Goal: Book appointment/travel/reservation

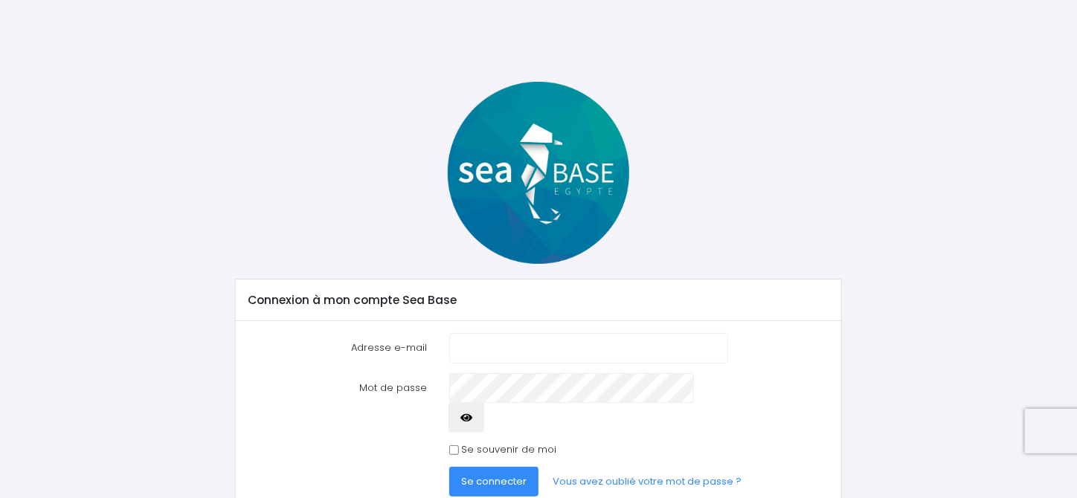
scroll to position [32, 0]
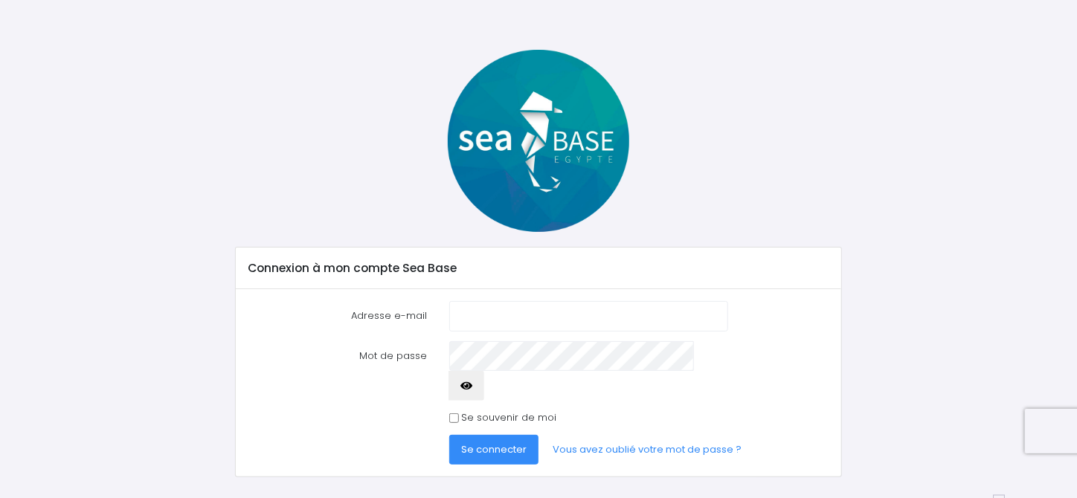
click at [377, 175] on div at bounding box center [538, 141] width 628 height 182
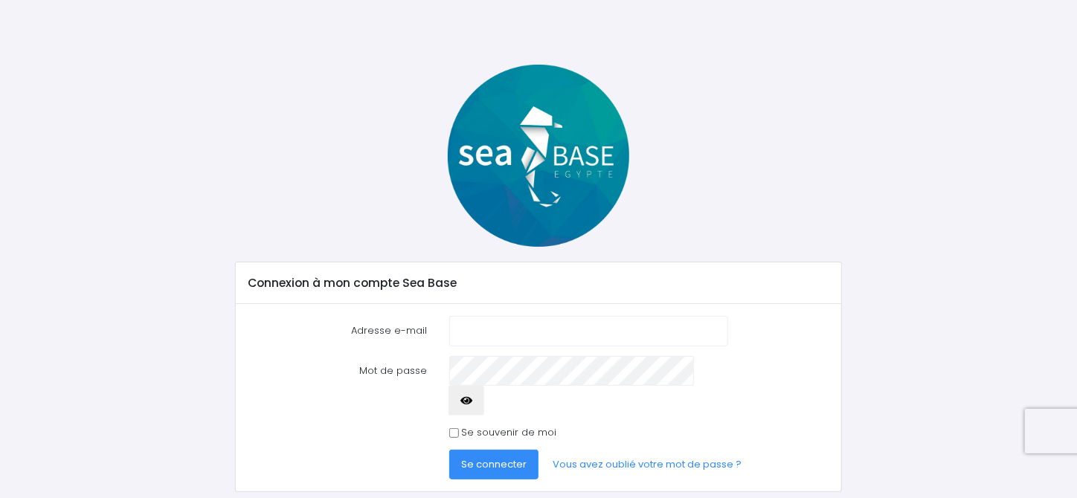
scroll to position [32, 0]
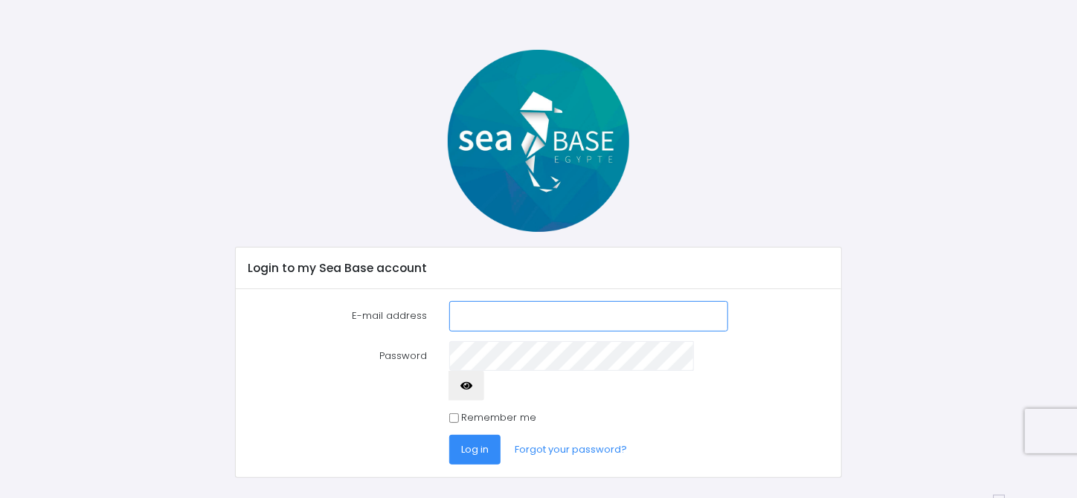
click at [531, 315] on input "E-mail address" at bounding box center [588, 316] width 279 height 30
type input "wissingertodd@gmail.com"
click at [449, 435] on button "Log in" at bounding box center [474, 450] width 51 height 30
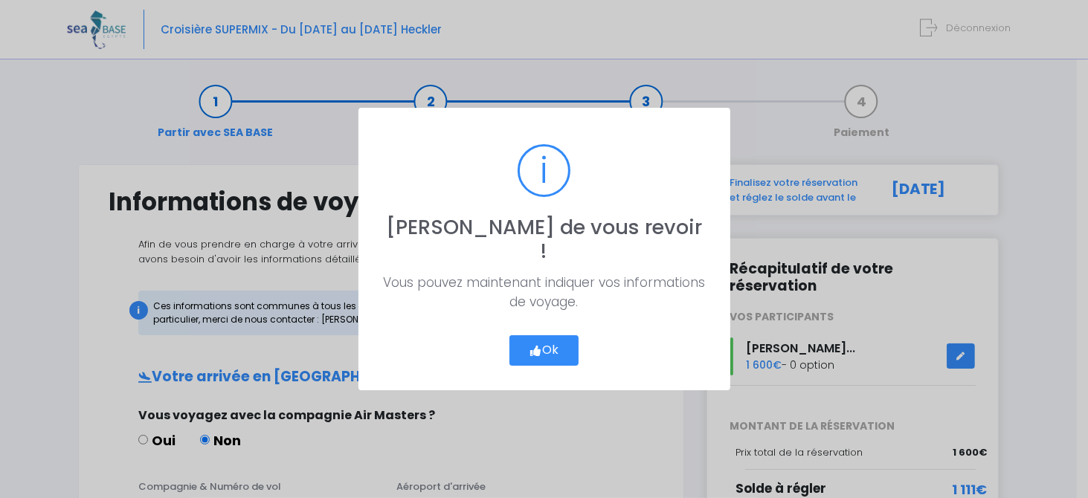
click at [546, 339] on button "Ok" at bounding box center [544, 350] width 70 height 31
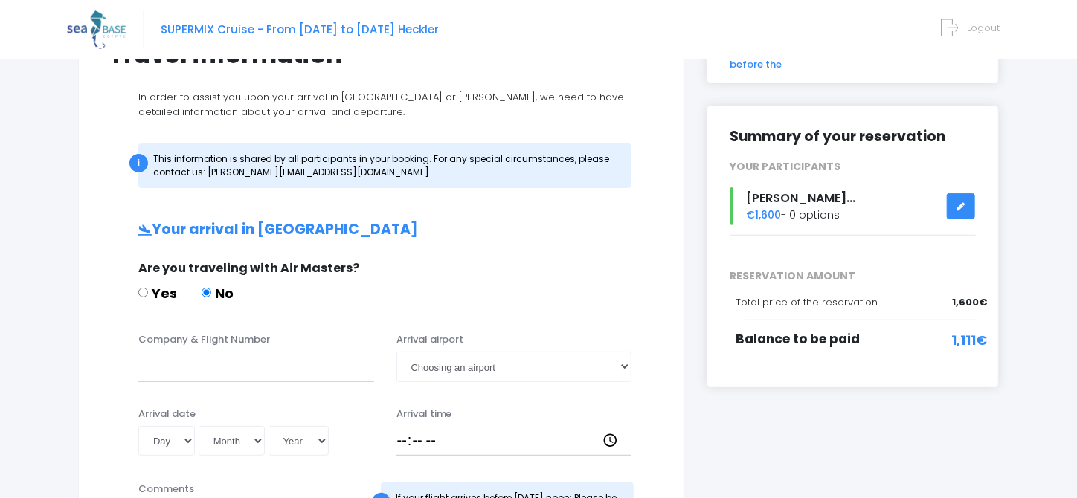
scroll to position [149, 0]
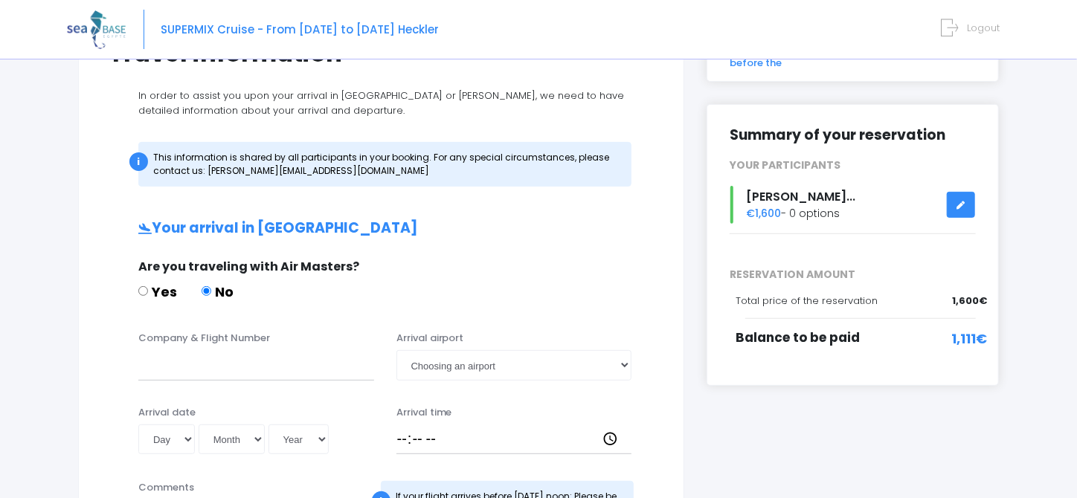
click at [962, 205] on icon at bounding box center [961, 205] width 10 height 0
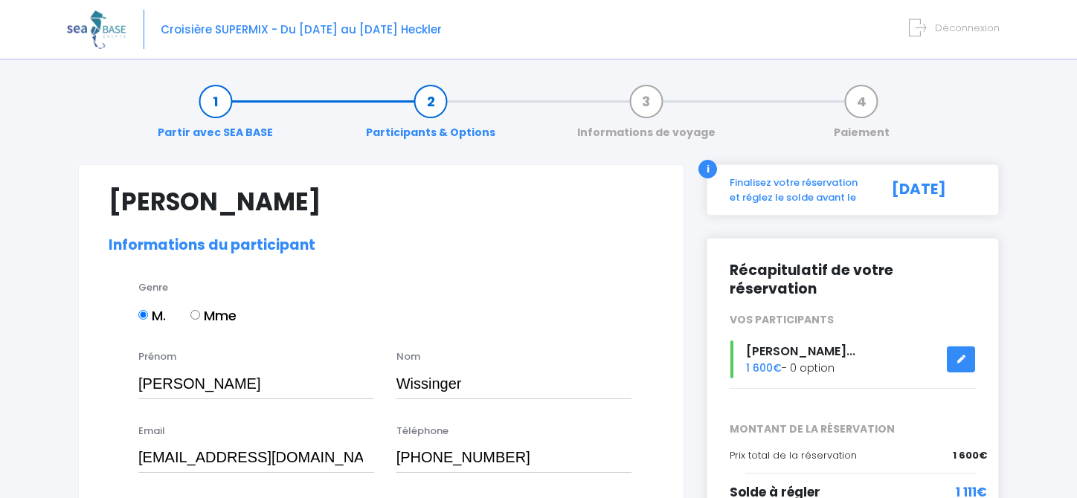
select select "[GEOGRAPHIC_DATA]"
select select "Instructeur"
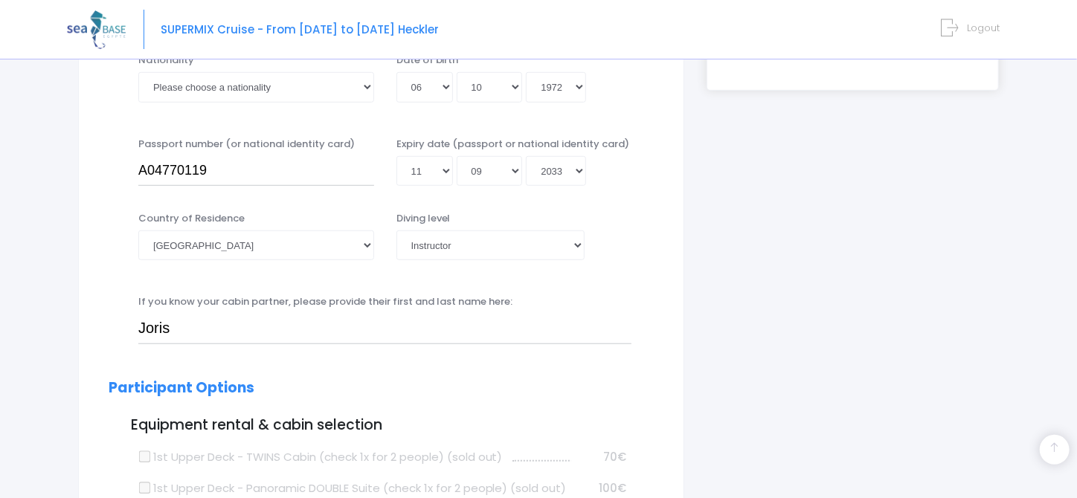
scroll to position [446, 0]
drag, startPoint x: 177, startPoint y: 328, endPoint x: 116, endPoint y: 327, distance: 61.0
click at [116, 327] on div "If you know your cabin partner, please provide their first and last name here: …" at bounding box center [380, 322] width 567 height 59
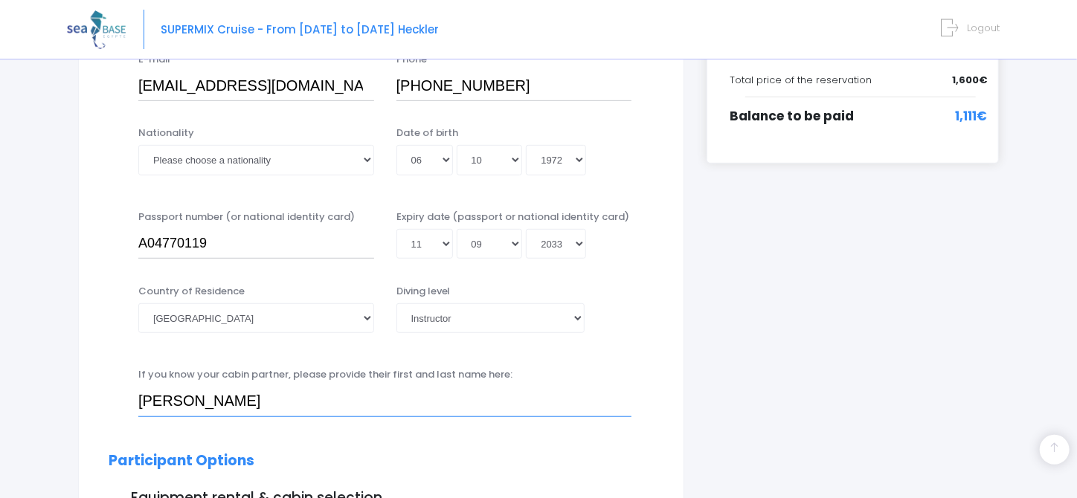
type input "Dina Karim"
click at [367, 316] on select "Afghanistan South Africa Albania Algeria Germany Andorra Angola Anguilla Antarc…" at bounding box center [256, 318] width 236 height 30
select select "Arabie saoudite"
click at [138, 303] on select "Afghanistan South Africa Albania Algeria Germany Andorra Angola Anguilla Antarc…" at bounding box center [256, 318] width 236 height 30
click at [579, 315] on select "Please choose a diving level Non-diver Junior OW diver Adventure OW diver Open …" at bounding box center [490, 318] width 188 height 30
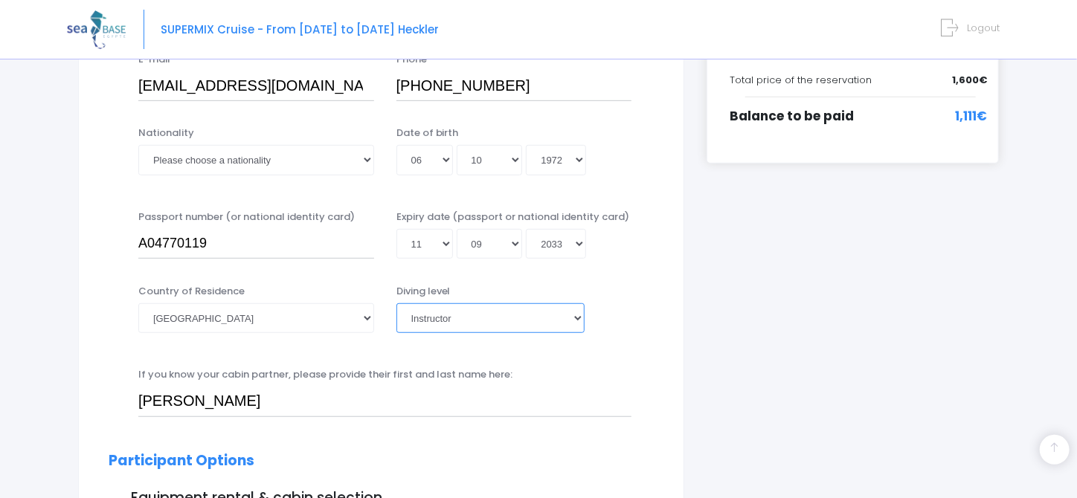
click at [579, 315] on select "Please choose a diving level Non-diver Junior OW diver Adventure OW diver Open …" at bounding box center [490, 318] width 188 height 30
click at [366, 155] on select "Please choose a nationality Afghan Albanian Algerian German American Andorran A…" at bounding box center [256, 160] width 236 height 30
click at [258, 155] on select "Please choose a nationality Afghan Albanian Algerian German American Andorran A…" at bounding box center [256, 160] width 236 height 30
select select "Americaine"
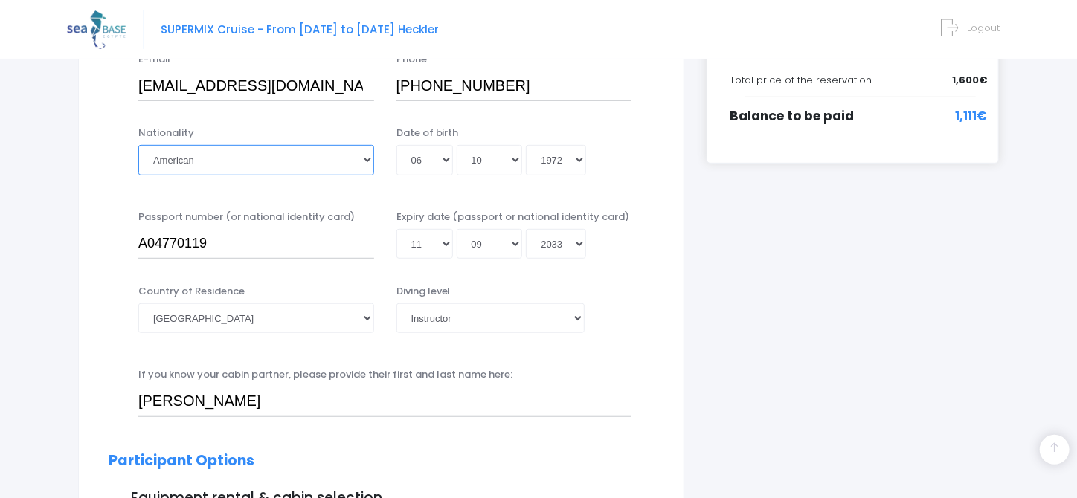
click at [138, 145] on select "Please choose a nationality Afghan Albanian Algerian German American Andorran A…" at bounding box center [256, 160] width 236 height 30
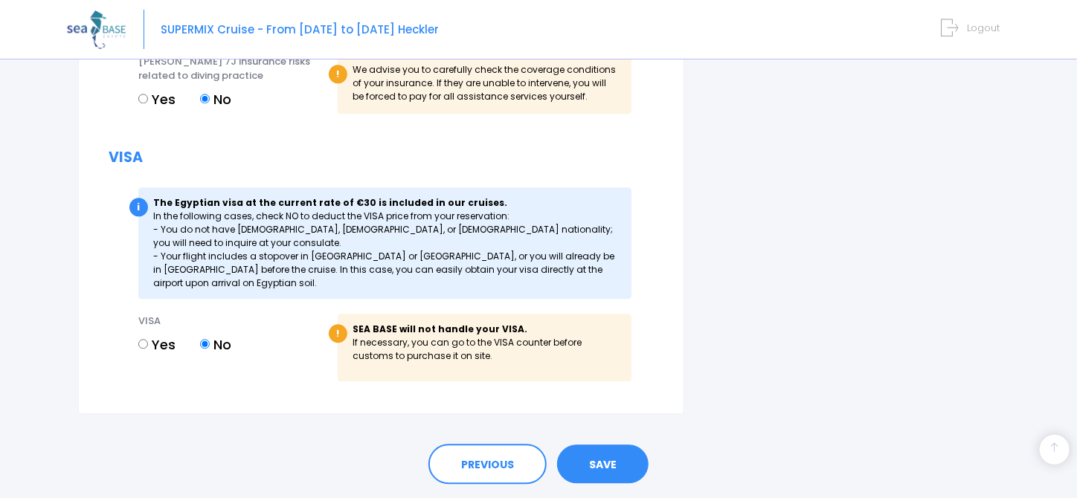
scroll to position [1761, 0]
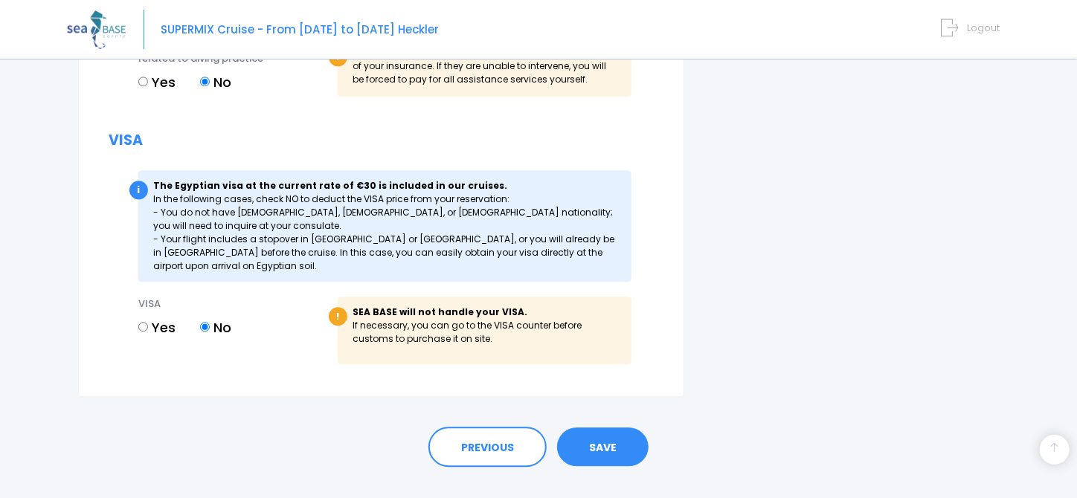
click at [617, 428] on link "SAVE" at bounding box center [602, 447] width 91 height 39
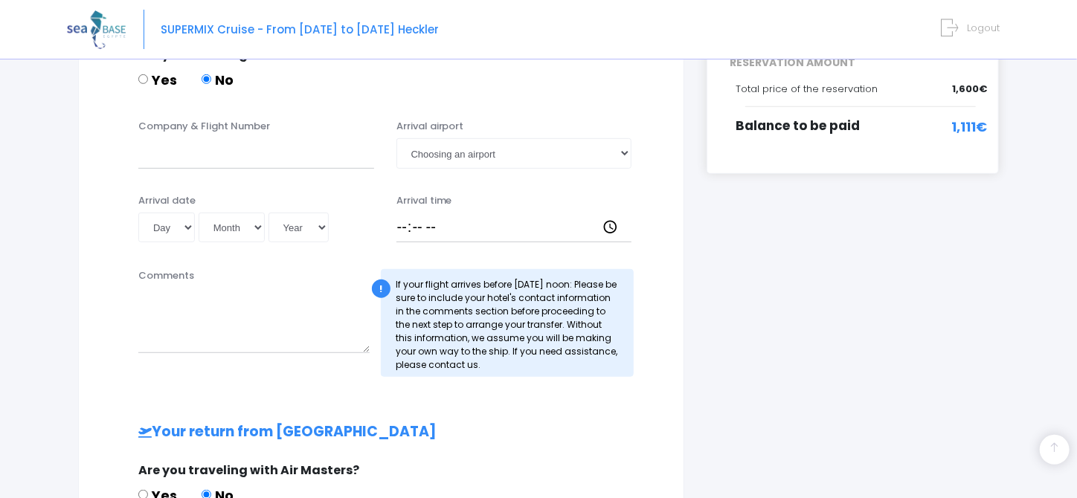
scroll to position [372, 0]
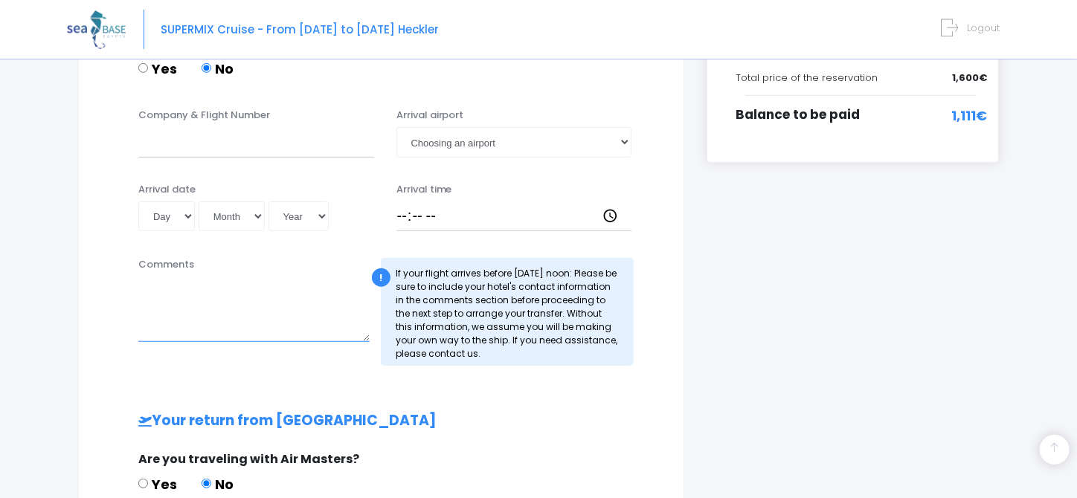
click at [163, 325] on textarea "Comments" at bounding box center [253, 309] width 231 height 65
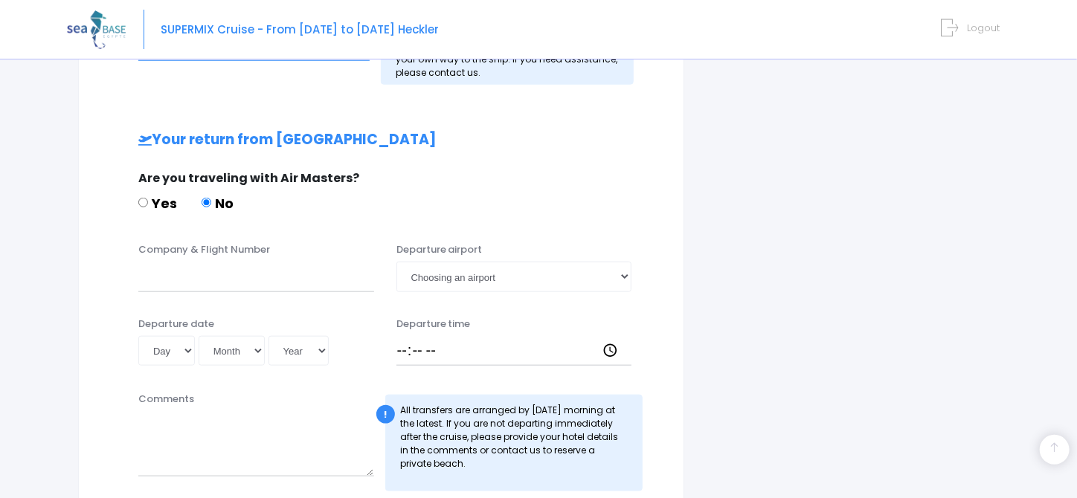
scroll to position [669, 0]
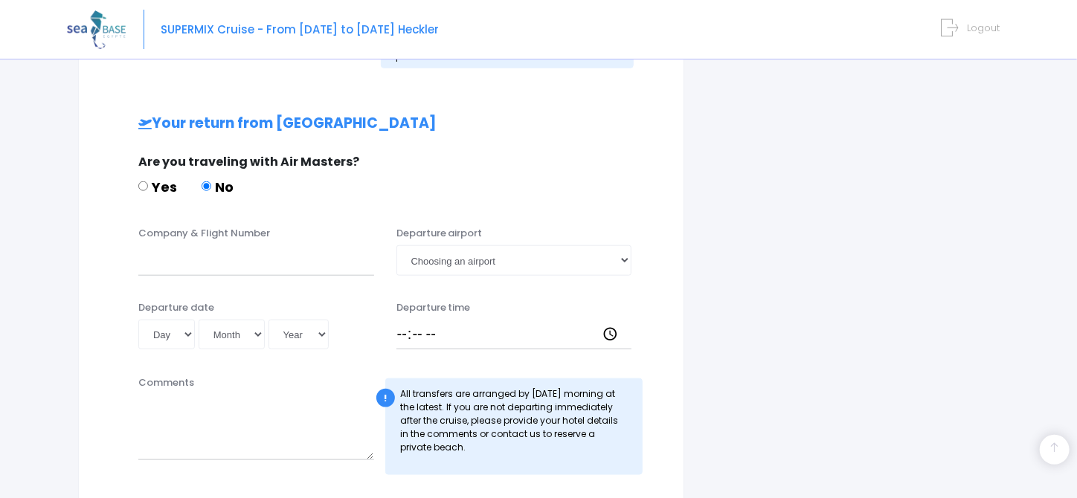
type textarea "We will be arriving a few days early into Marsa Alam. We will make our own way …"
click at [164, 263] on input "Company & Flight Number" at bounding box center [256, 260] width 236 height 30
type input "Air Cairo SM23"
click at [563, 258] on select "Choosing an airport Hurghada Marsa Alam" at bounding box center [514, 260] width 236 height 30
select select "Hurghada"
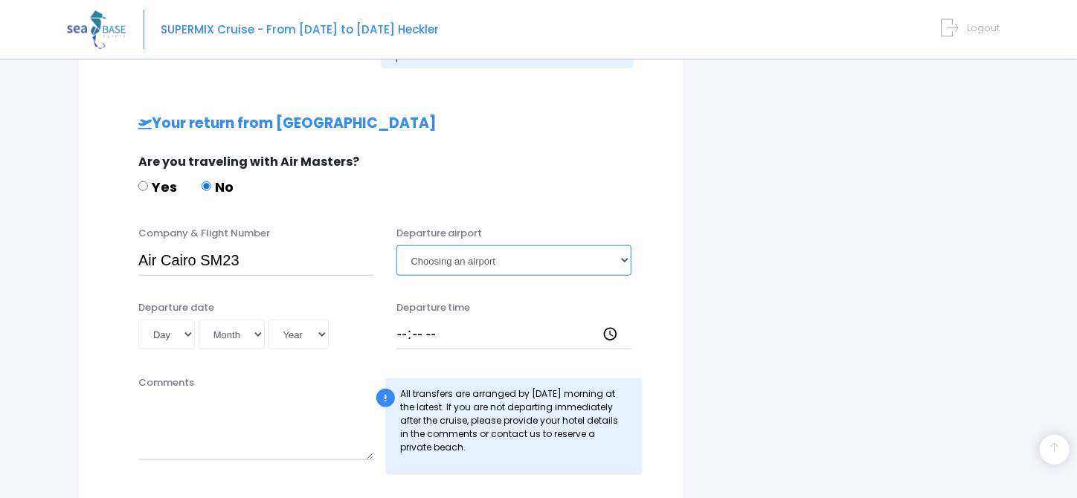
click at [396, 245] on select "Choosing an airport Hurghada Marsa Alam" at bounding box center [514, 260] width 236 height 30
click at [164, 339] on select "Day 01 02 03 04 05 06 07 08 09 10 11 12 13 14 15 16 17 18 19 20 21 22 23 24 25 …" at bounding box center [166, 335] width 57 height 30
select select "22"
click at [138, 320] on select "Day 01 02 03 04 05 06 07 08 09 10 11 12 13 14 15 16 17 18 19 20 21 22 23 24 25 …" at bounding box center [166, 335] width 57 height 30
click at [225, 328] on select "Month 01 02 03 04 05 06 07 08 09 10 11 12" at bounding box center [232, 335] width 66 height 30
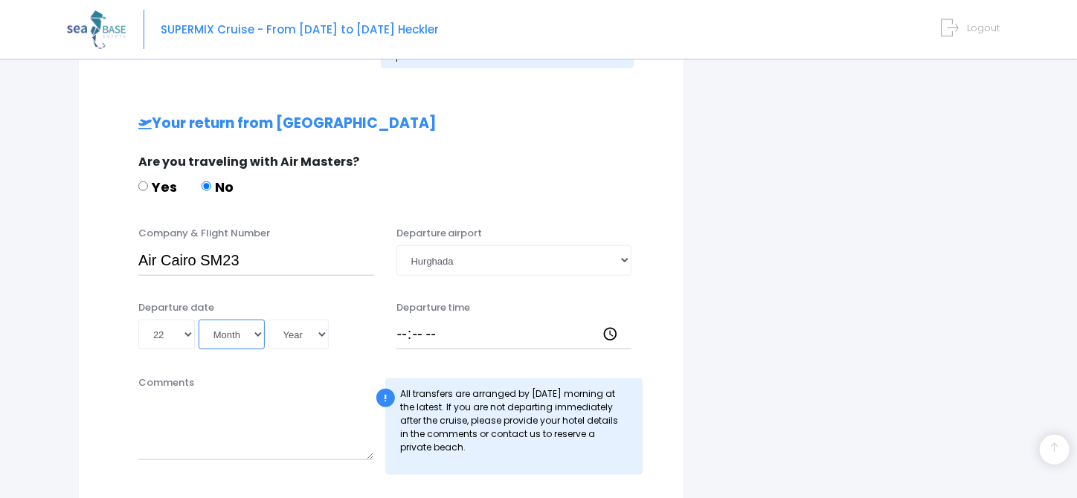
select select "11"
click at [199, 320] on select "Month 01 02 03 04 05 06 07 08 09 10 11 12" at bounding box center [232, 335] width 66 height 30
click at [300, 340] on select "Year 2045 2044 2043 2042 2041 2040 2039 2038 2037 2036 2035 2034 2033 2032 2031…" at bounding box center [298, 335] width 60 height 30
select select "2025"
click at [268, 320] on select "Year 2045 2044 2043 2042 2041 2040 2039 2038 2037 2036 2035 2034 2033 2032 2031…" at bounding box center [298, 335] width 60 height 30
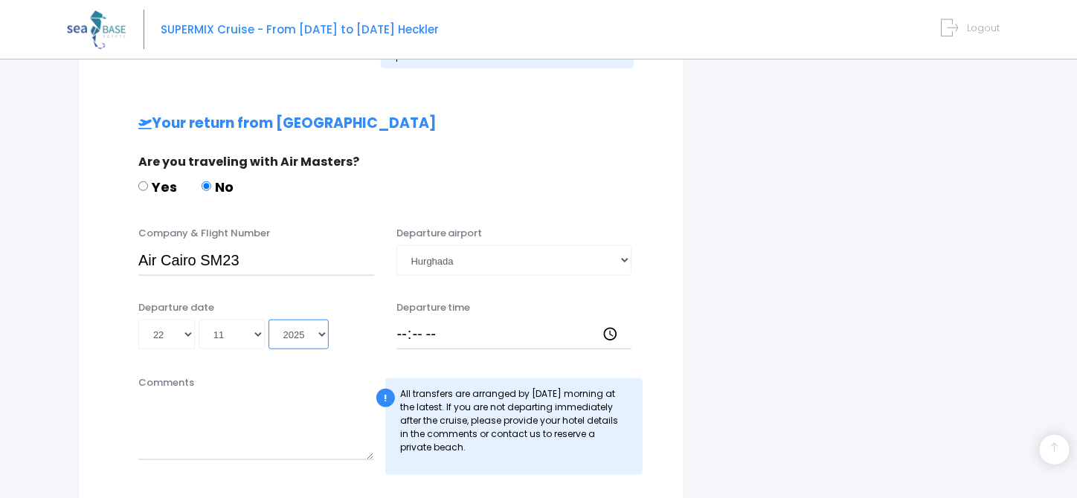
type input "2025-11-22"
click at [405, 332] on input "Departure time" at bounding box center [514, 335] width 236 height 30
type input "13:35"
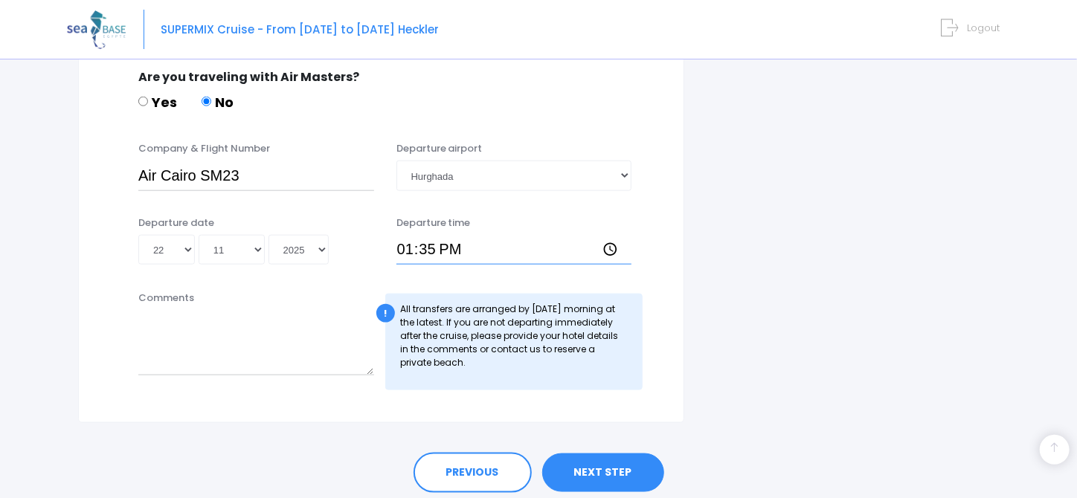
scroll to position [808, 0]
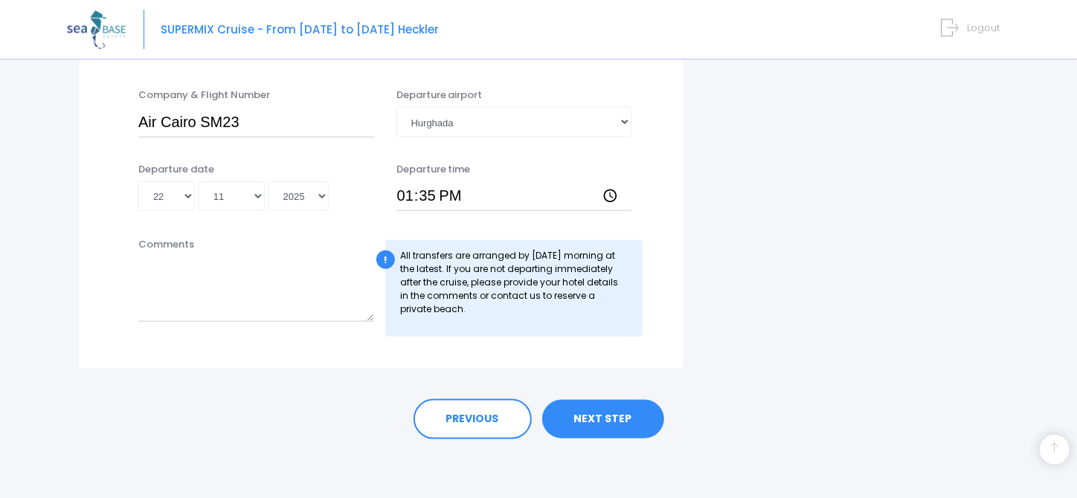
click at [581, 416] on font "NEXT STEP" at bounding box center [603, 419] width 58 height 15
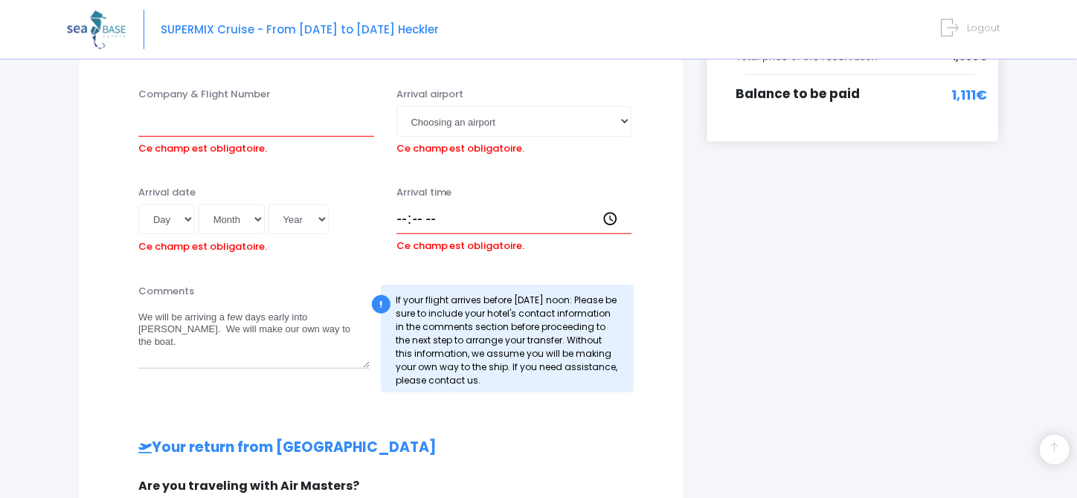
scroll to position [350, 0]
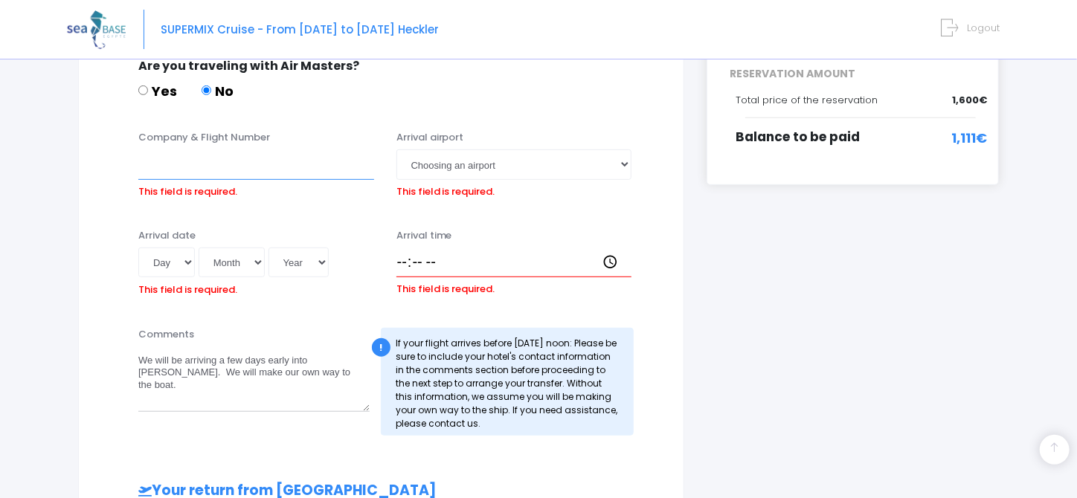
click at [178, 170] on input "Company & Flight Number" at bounding box center [256, 164] width 236 height 30
type input "Egypt Air"
click at [451, 168] on select "Choosing an airport Hurghada Marsa Alam" at bounding box center [514, 164] width 236 height 30
select select "Hurghada"
click at [396, 149] on select "Choosing an airport Hurghada Marsa Alam" at bounding box center [514, 164] width 236 height 30
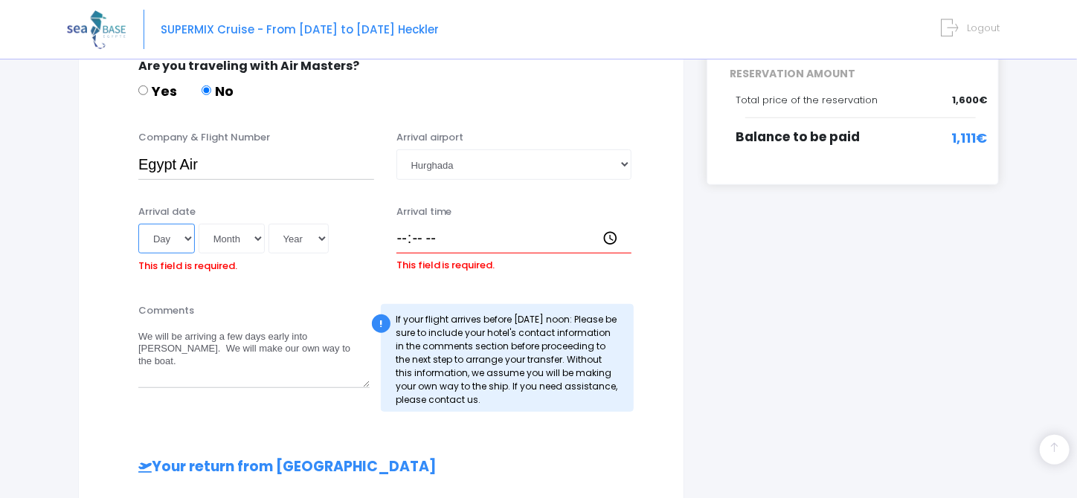
click at [178, 236] on select "Day 01 02 03 04 05 06 07 08 09 10 11 12 13 14 15 16 17 18 19 20 21 22 23 24 25 …" at bounding box center [166, 239] width 57 height 30
select select "14"
click at [138, 224] on select "Day 01 02 03 04 05 06 07 08 09 10 11 12 13 14 15 16 17 18 19 20 21 22 23 24 25 …" at bounding box center [166, 239] width 57 height 30
click at [218, 237] on select "Month 01 02 03 04 05 06 07 08 09 10 11 12" at bounding box center [232, 239] width 66 height 30
select select "11"
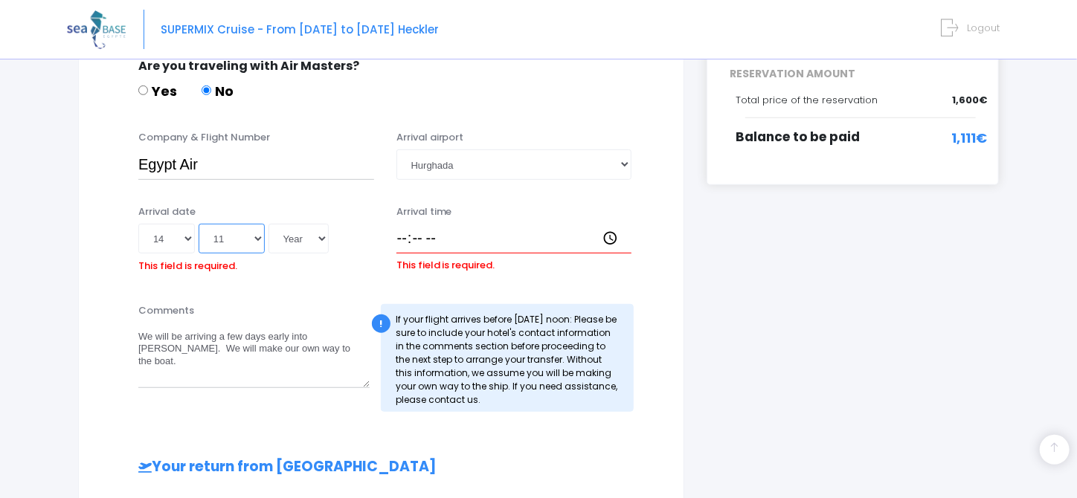
click at [199, 224] on select "Month 01 02 03 04 05 06 07 08 09 10 11 12" at bounding box center [232, 239] width 66 height 30
click at [289, 235] on select "Year 2045 2044 2043 2042 2041 2040 2039 2038 2037 2036 2035 2034 2033 2032 2031…" at bounding box center [298, 239] width 60 height 30
select select "2025"
click at [268, 224] on select "Year 2045 2044 2043 2042 2041 2040 2039 2038 2037 2036 2035 2034 2033 2032 2031…" at bounding box center [298, 239] width 60 height 30
type input "2025-11-14"
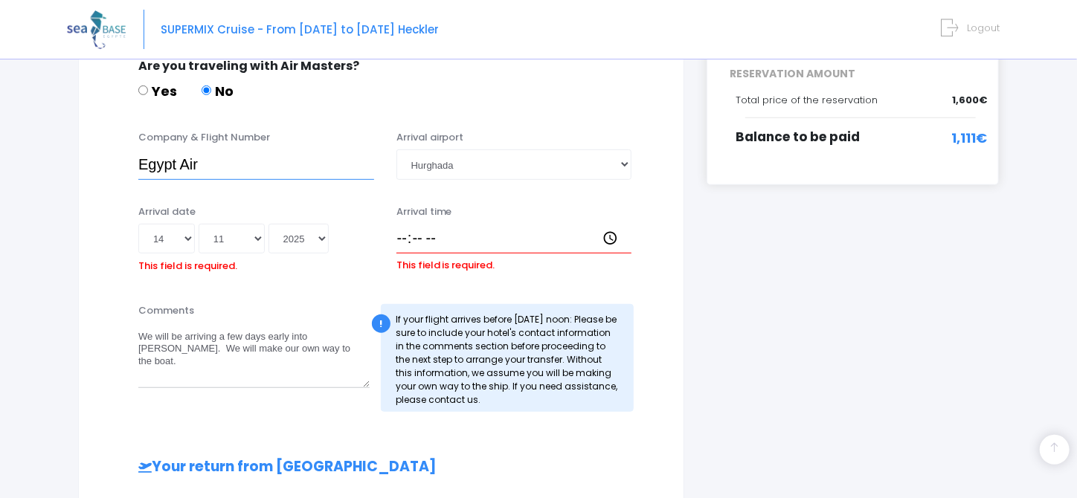
click at [223, 168] on input "Egypt Air" at bounding box center [256, 164] width 236 height 30
type input "Egypt Air MS44"
click at [400, 236] on input "Arrival time" at bounding box center [514, 239] width 236 height 30
type input "07:15"
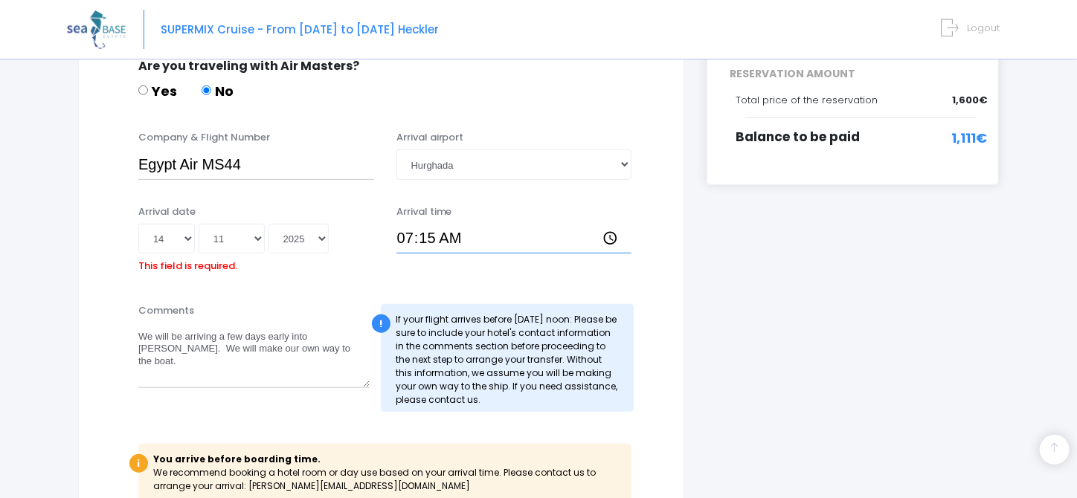
click at [492, 235] on input "07:15" at bounding box center [514, 239] width 236 height 30
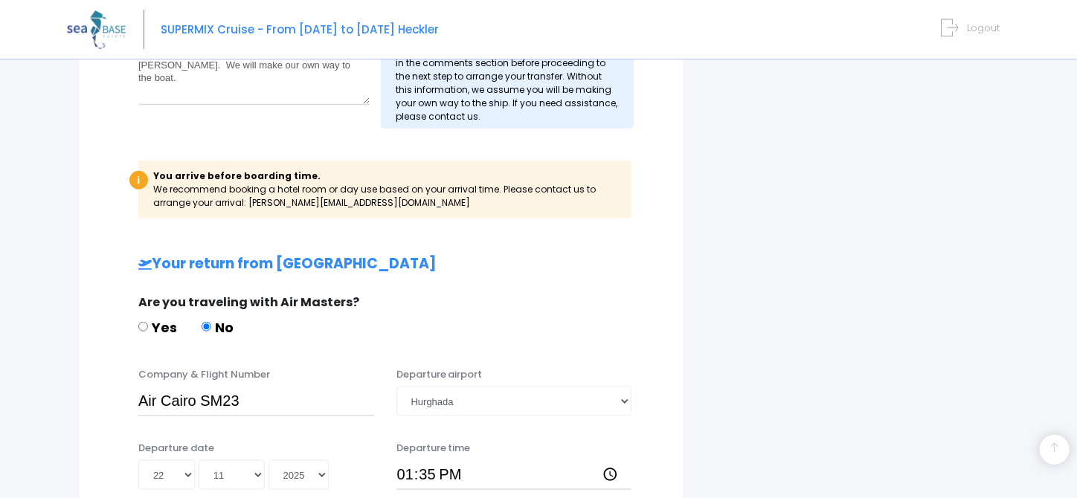
scroll to position [573, 0]
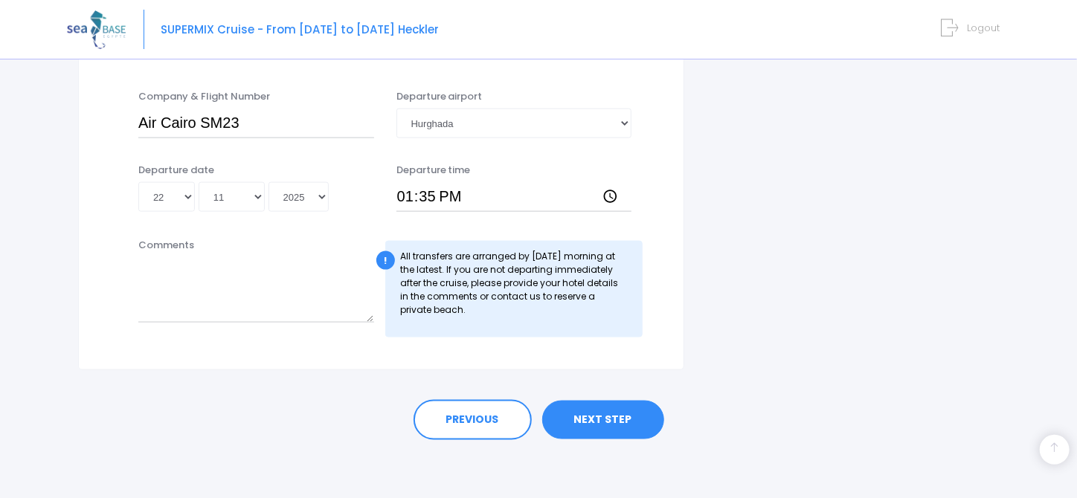
click at [596, 417] on font "NEXT STEP" at bounding box center [603, 420] width 58 height 15
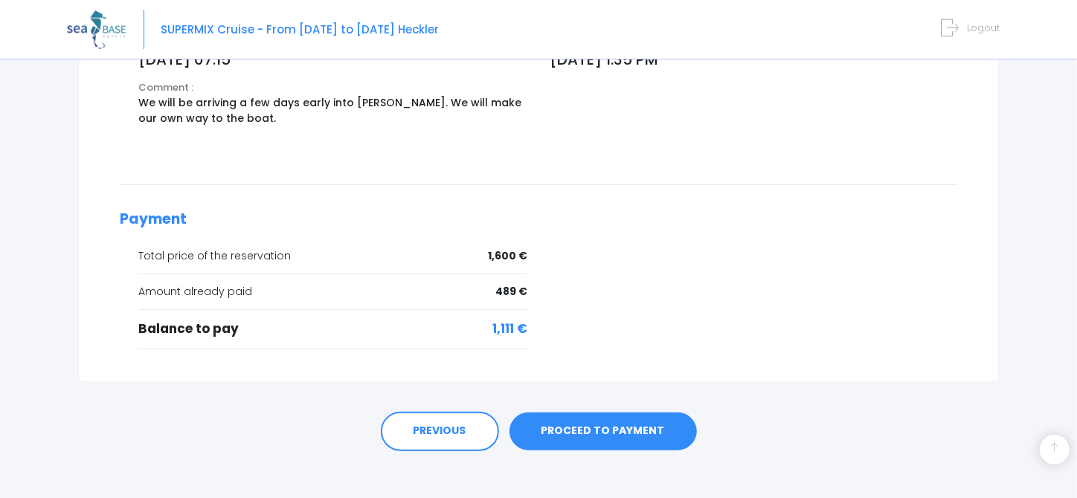
scroll to position [586, 0]
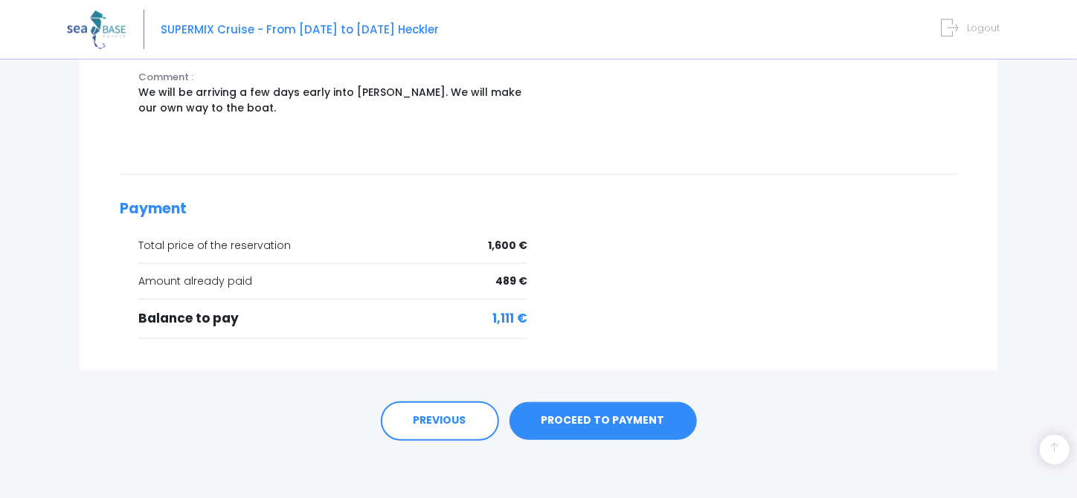
click at [567, 422] on font "PROCEED TO PAYMENT" at bounding box center [602, 421] width 123 height 15
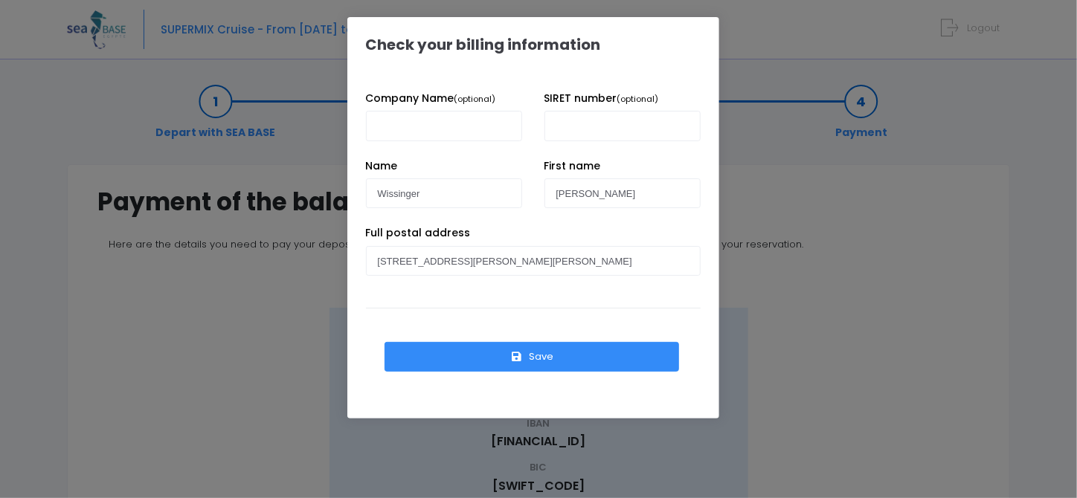
click at [542, 358] on font "Save" at bounding box center [541, 357] width 25 height 14
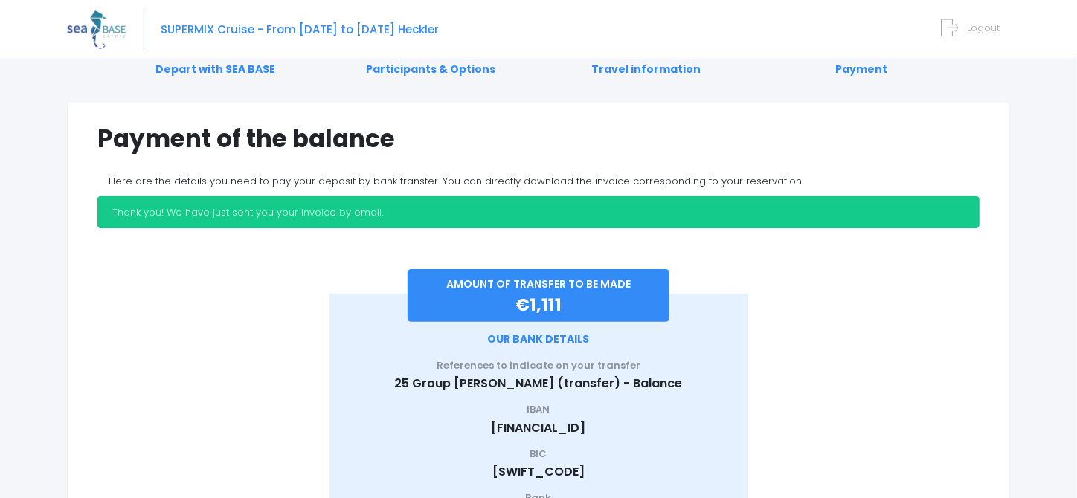
scroll to position [211, 0]
